Goal: Task Accomplishment & Management: Manage account settings

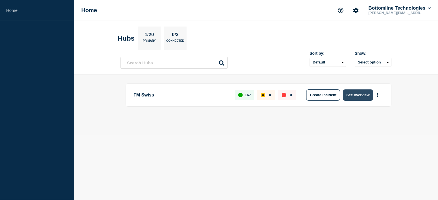
click at [363, 93] on button "See overview" at bounding box center [358, 94] width 30 height 11
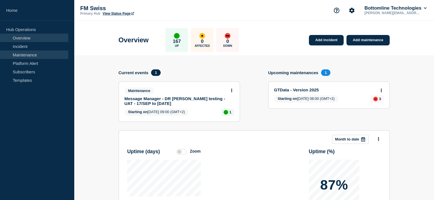
click at [39, 54] on link "Maintenance" at bounding box center [34, 55] width 68 height 8
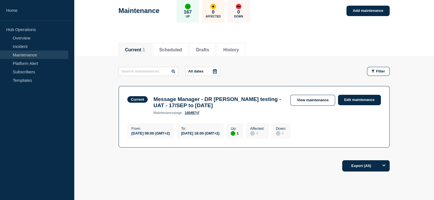
scroll to position [0, 0]
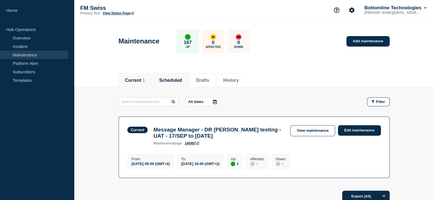
click at [174, 82] on button "Scheduled" at bounding box center [170, 80] width 23 height 5
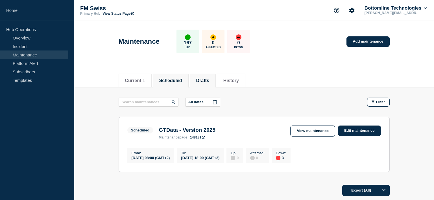
click at [209, 81] on button "Drafts" at bounding box center [202, 80] width 13 height 5
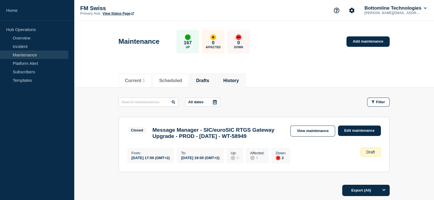
click at [239, 79] on button "History" at bounding box center [231, 80] width 16 height 5
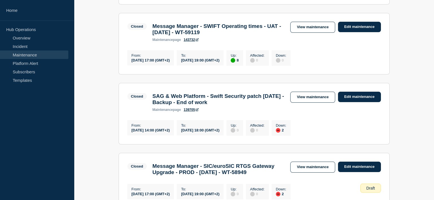
scroll to position [649, 0]
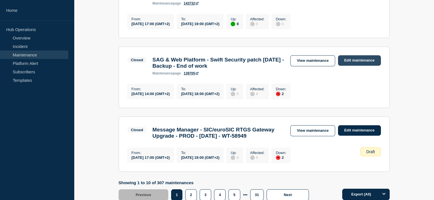
click at [358, 66] on link "Edit maintenance" at bounding box center [359, 60] width 43 height 10
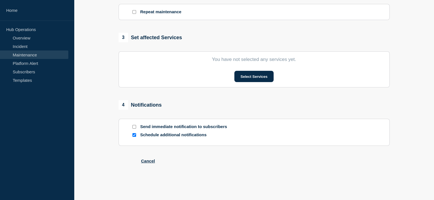
type input "SAG & Web Platform - Swift Security patch [DATE] - Backup - End of work"
type input "[DATE]"
type input "14:00"
type input "[DATE]"
type input "18:00"
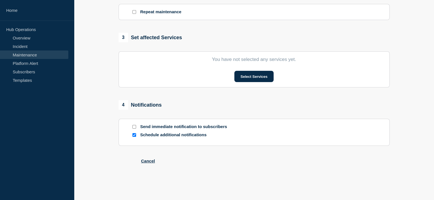
checkbox input "false"
checkbox input "true"
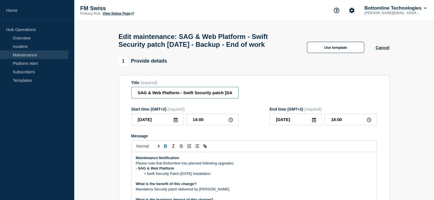
click at [191, 96] on input "SAG & Web Platform - Swift Security patch [DATE] - Backup - End of work" at bounding box center [184, 93] width 107 height 12
type input "SAG & Web Platform - Swift Security patch [DATE] - Prod"
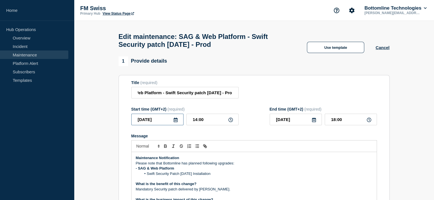
scroll to position [0, 0]
click at [165, 121] on input "[DATE]" at bounding box center [157, 120] width 52 height 12
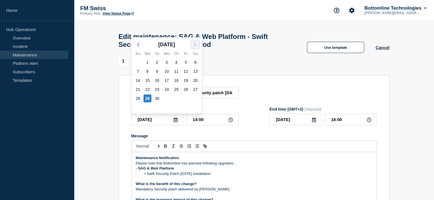
click at [194, 44] on icon "button" at bounding box center [195, 44] width 7 height 7
click at [147, 72] on div "6" at bounding box center [147, 71] width 8 height 8
type input "[DATE]"
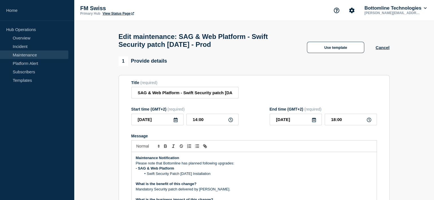
click at [230, 122] on icon at bounding box center [230, 120] width 5 height 5
click at [220, 122] on input "14:00" at bounding box center [212, 120] width 52 height 12
click at [198, 122] on input "14:00" at bounding box center [212, 120] width 52 height 12
type input "18:00"
click at [354, 122] on input "22:00" at bounding box center [351, 120] width 52 height 12
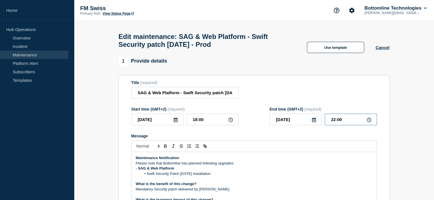
click at [335, 122] on input "22:00" at bounding box center [351, 120] width 52 height 12
type input "20:00"
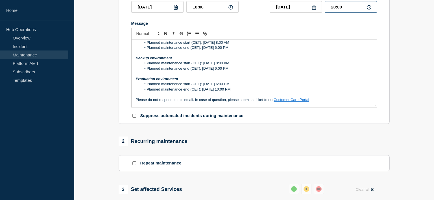
scroll to position [113, 0]
click at [251, 91] on li "Planned maintenance end (CET): [DATE] 10:00 PM" at bounding box center [256, 89] width 231 height 5
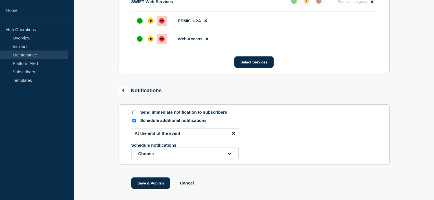
scroll to position [338, 0]
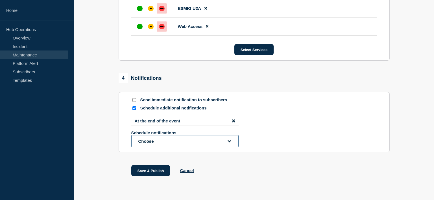
click at [204, 144] on button "Choose" at bounding box center [184, 141] width 107 height 12
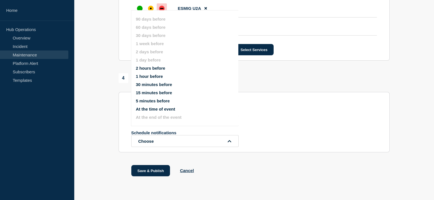
click at [158, 76] on button "1 hour before" at bounding box center [149, 76] width 27 height 5
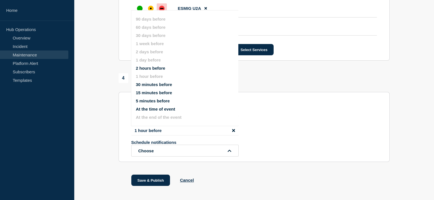
click at [301, 143] on div "Schedule notifications Choose" at bounding box center [254, 148] width 246 height 17
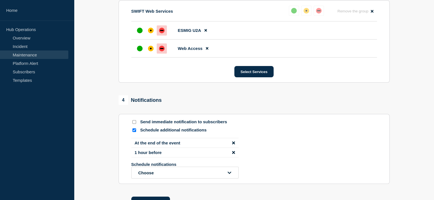
scroll to position [363, 0]
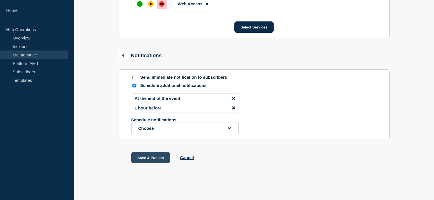
click at [150, 159] on button "Save & Publish" at bounding box center [150, 157] width 39 height 11
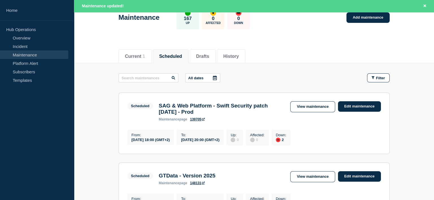
scroll to position [28, 0]
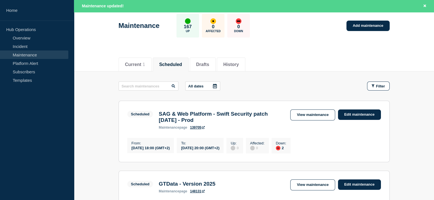
click at [196, 130] on link "139705" at bounding box center [197, 128] width 15 height 4
click at [315, 115] on link "View maintenance" at bounding box center [312, 114] width 45 height 11
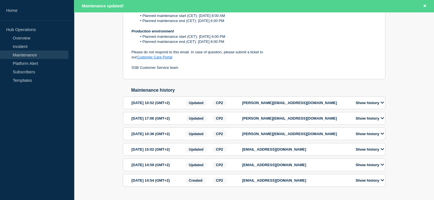
scroll to position [310, 0]
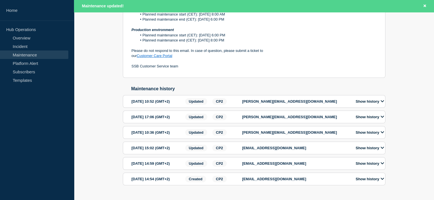
click at [382, 119] on icon at bounding box center [381, 117] width 3 height 4
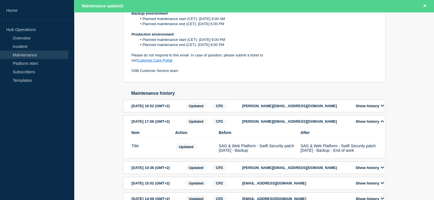
scroll to position [338, 0]
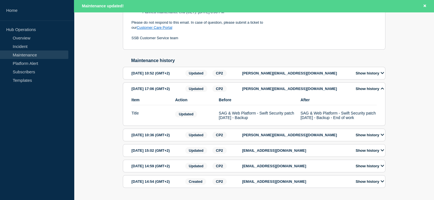
click at [383, 75] on icon at bounding box center [381, 73] width 3 height 4
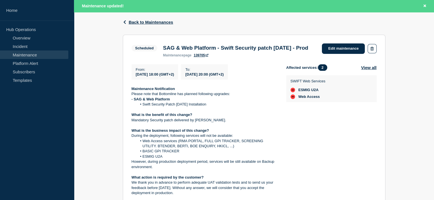
scroll to position [56, 0]
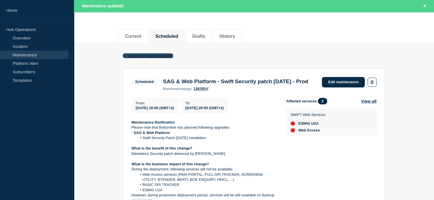
click at [153, 56] on span "Back to Maintenances" at bounding box center [151, 55] width 45 height 5
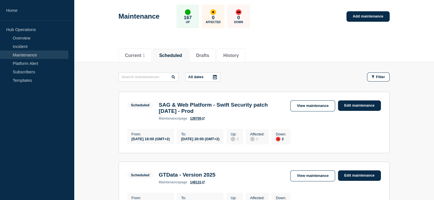
scroll to position [56, 0]
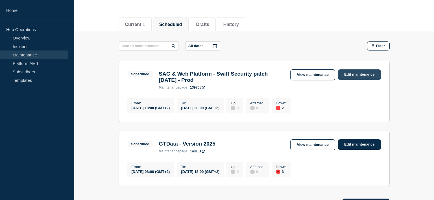
click at [355, 74] on link "Edit maintenance" at bounding box center [359, 74] width 43 height 10
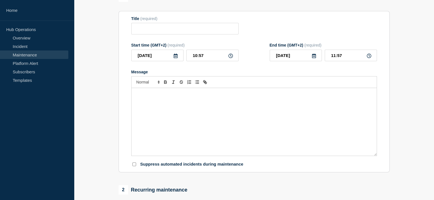
type input "SAG & Web Platform - Swift Security patch [DATE] - Prod"
type input "18:00"
type input "20:00"
checkbox input "false"
checkbox input "true"
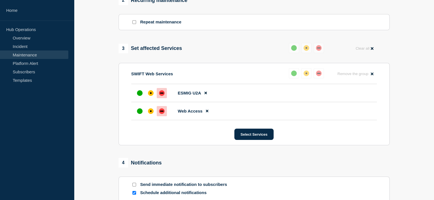
scroll to position [338, 0]
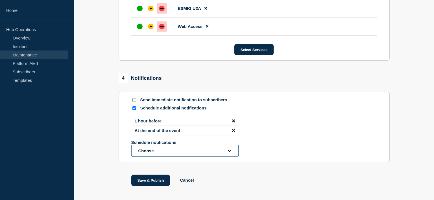
click at [229, 152] on icon "open dropdown" at bounding box center [229, 151] width 4 height 4
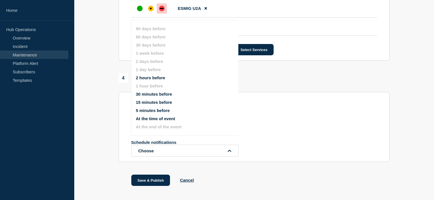
click at [171, 118] on button "At the time of event" at bounding box center [155, 118] width 39 height 5
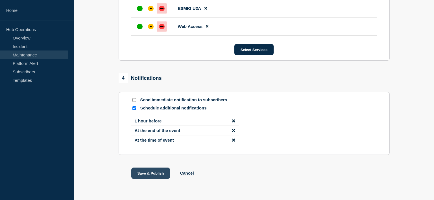
click at [162, 176] on button "Save & Publish" at bounding box center [150, 173] width 39 height 11
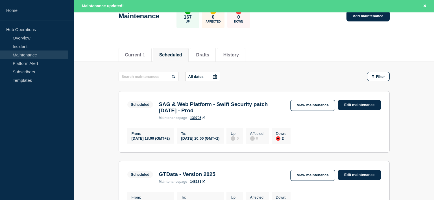
scroll to position [56, 0]
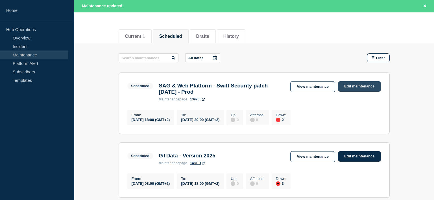
click at [352, 86] on link "Edit maintenance" at bounding box center [359, 86] width 43 height 10
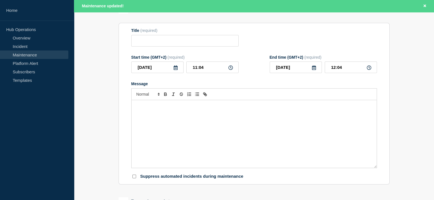
type input "SAG & Web Platform - Swift Security patch [DATE] - Prod"
type input "18:00"
type input "20:00"
checkbox input "false"
checkbox input "true"
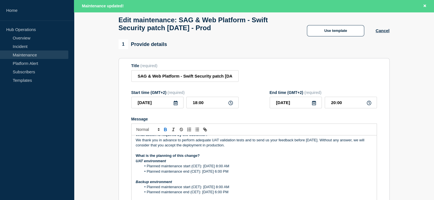
scroll to position [1, 0]
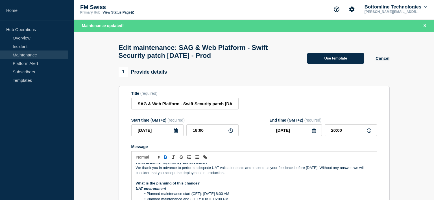
click at [341, 62] on button "Use template" at bounding box center [335, 58] width 57 height 11
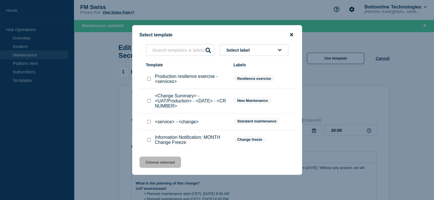
click at [292, 34] on icon "close button" at bounding box center [291, 34] width 3 height 5
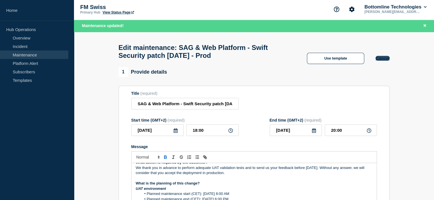
click at [383, 61] on button "Cancel" at bounding box center [382, 58] width 14 height 5
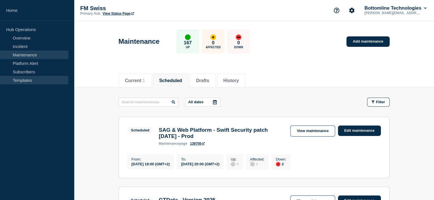
click at [28, 78] on link "Templates" at bounding box center [34, 80] width 68 height 8
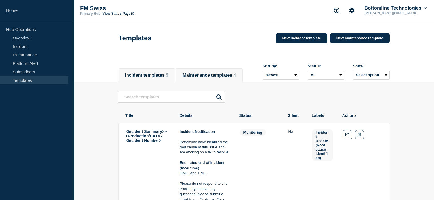
click at [200, 73] on button "Maintenance templates 4" at bounding box center [208, 75] width 53 height 5
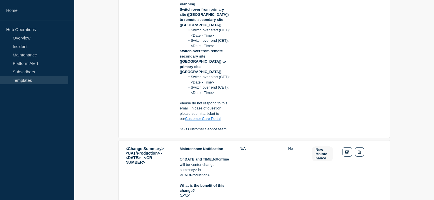
scroll to position [282, 0]
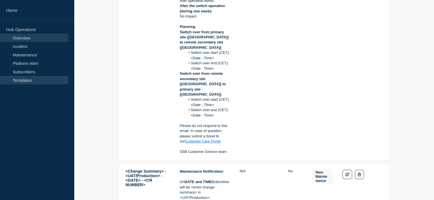
click at [40, 36] on link "Overview" at bounding box center [34, 38] width 68 height 8
